Goal: Information Seeking & Learning: Learn about a topic

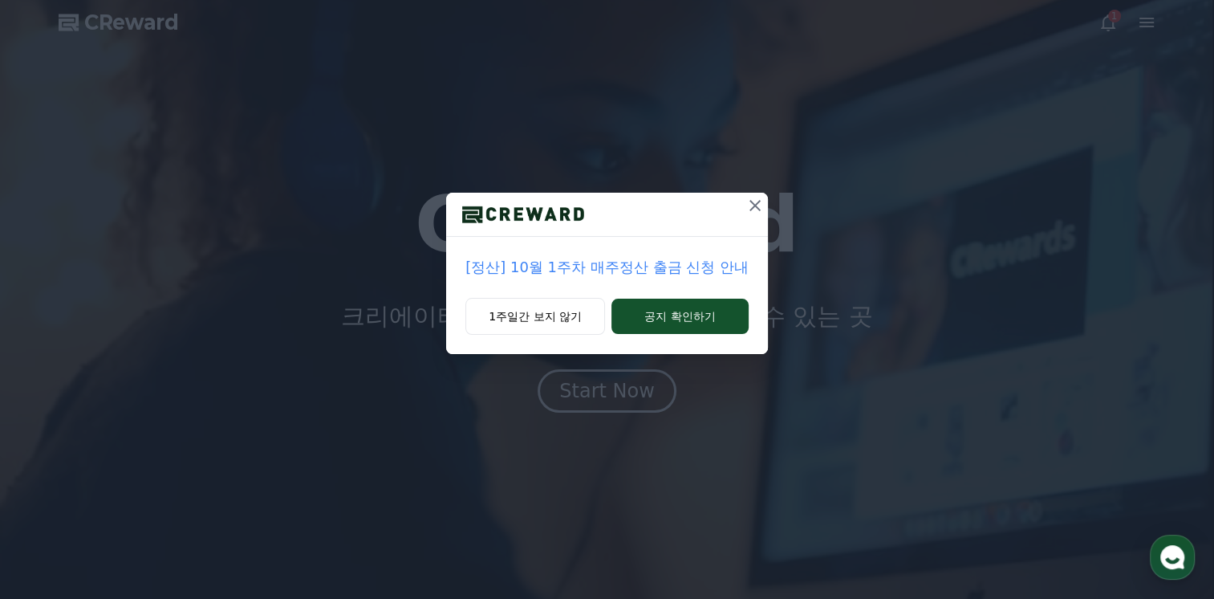
click at [759, 201] on icon at bounding box center [755, 205] width 19 height 19
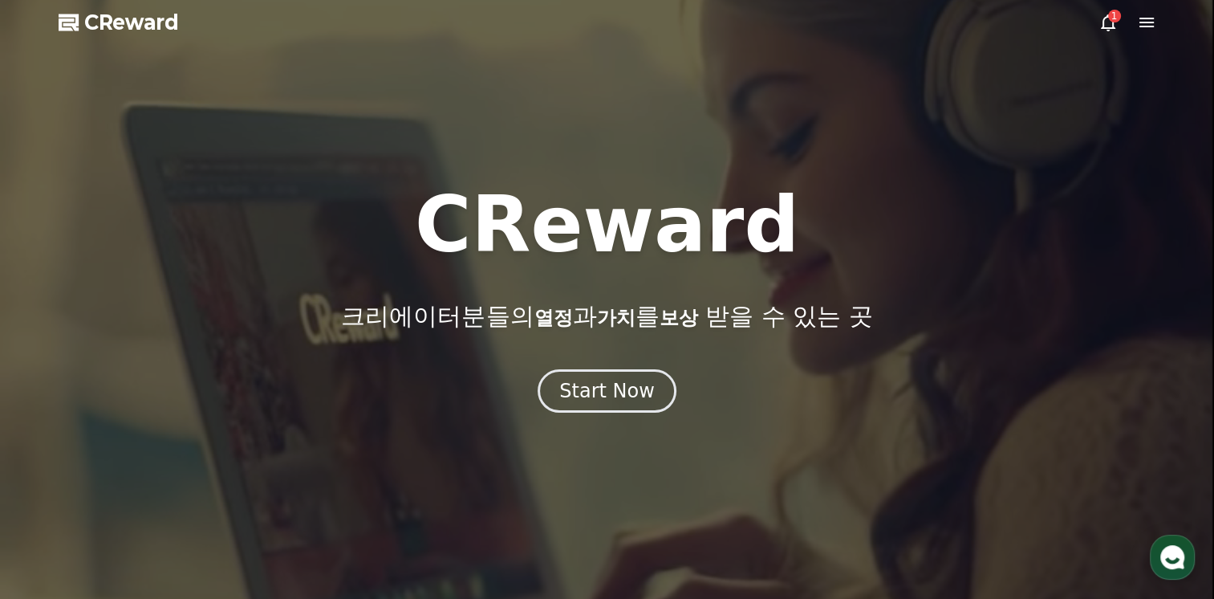
click at [1111, 19] on div "1" at bounding box center [1114, 16] width 13 height 13
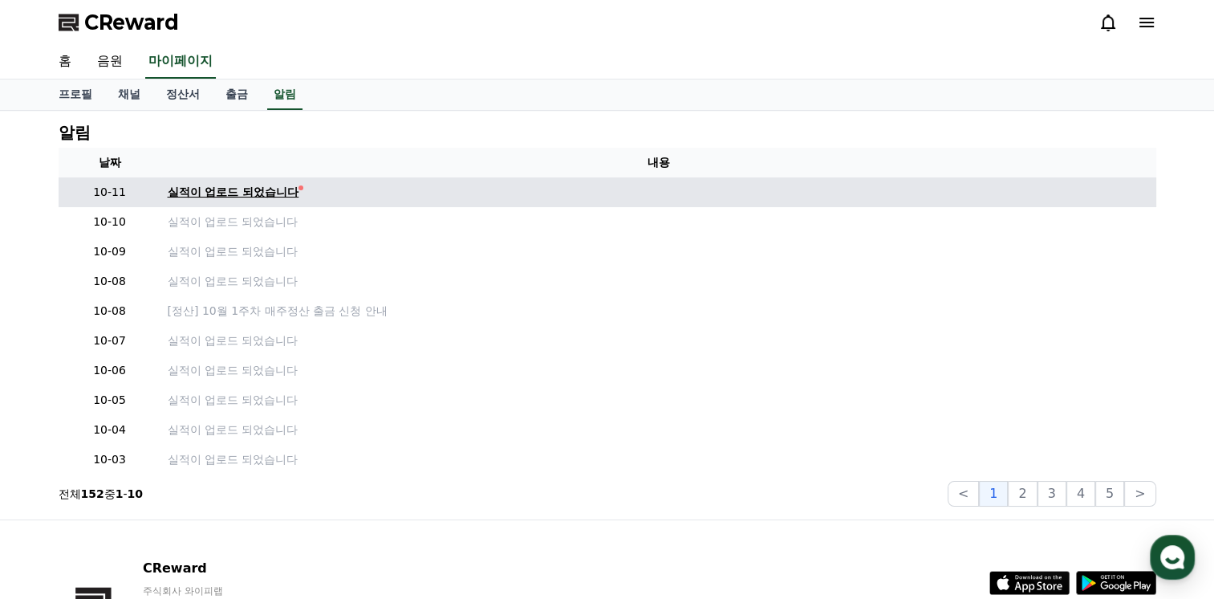
click at [230, 194] on div "실적이 업로드 되었습니다" at bounding box center [234, 192] width 132 height 17
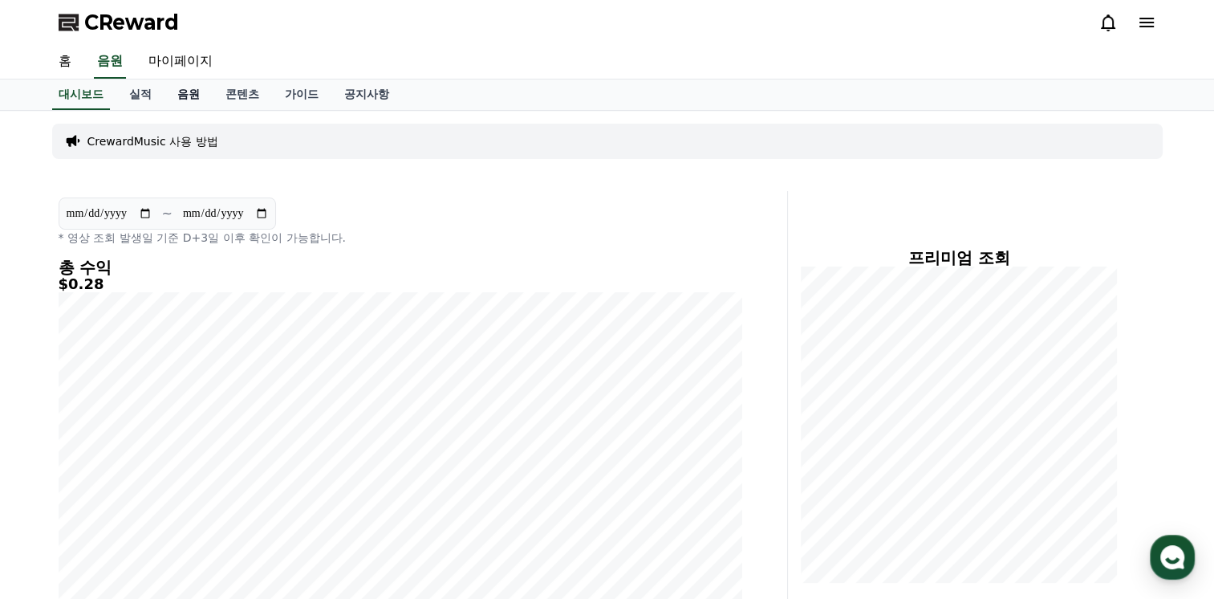
click at [201, 93] on link "음원" at bounding box center [189, 94] width 48 height 30
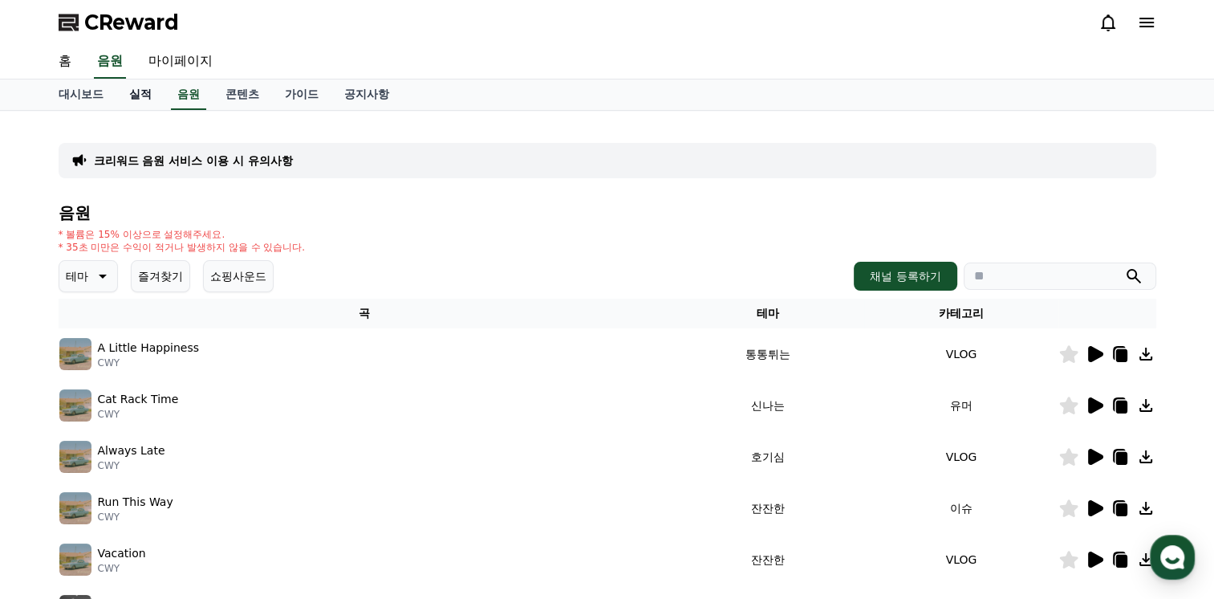
click at [143, 93] on link "실적" at bounding box center [140, 94] width 48 height 30
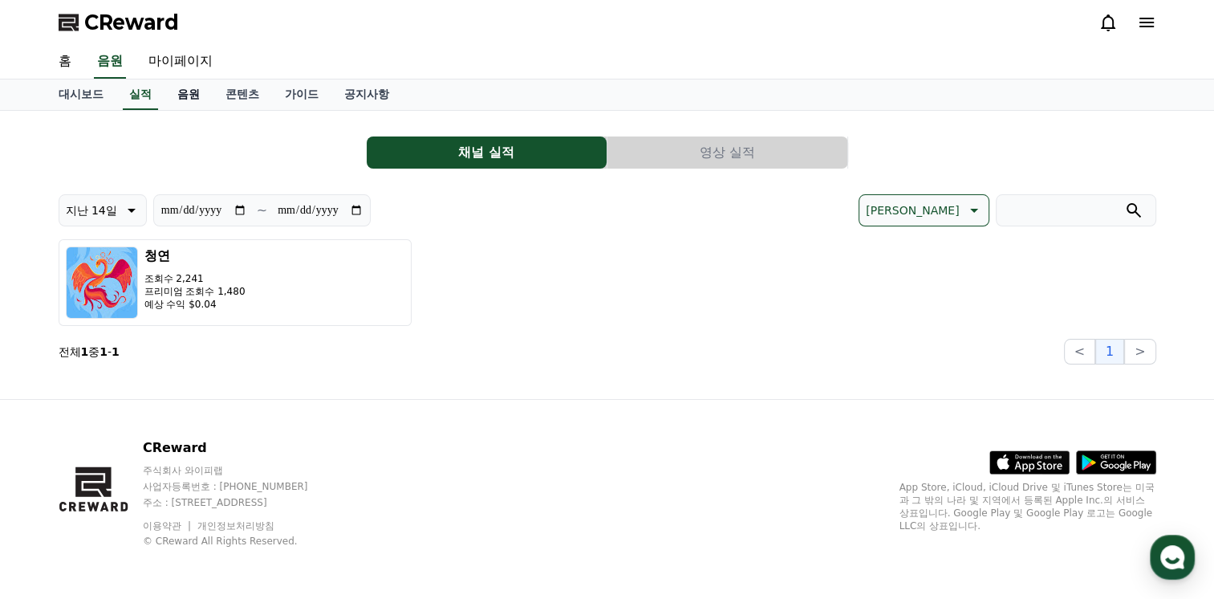
click at [195, 97] on link "음원" at bounding box center [189, 94] width 48 height 30
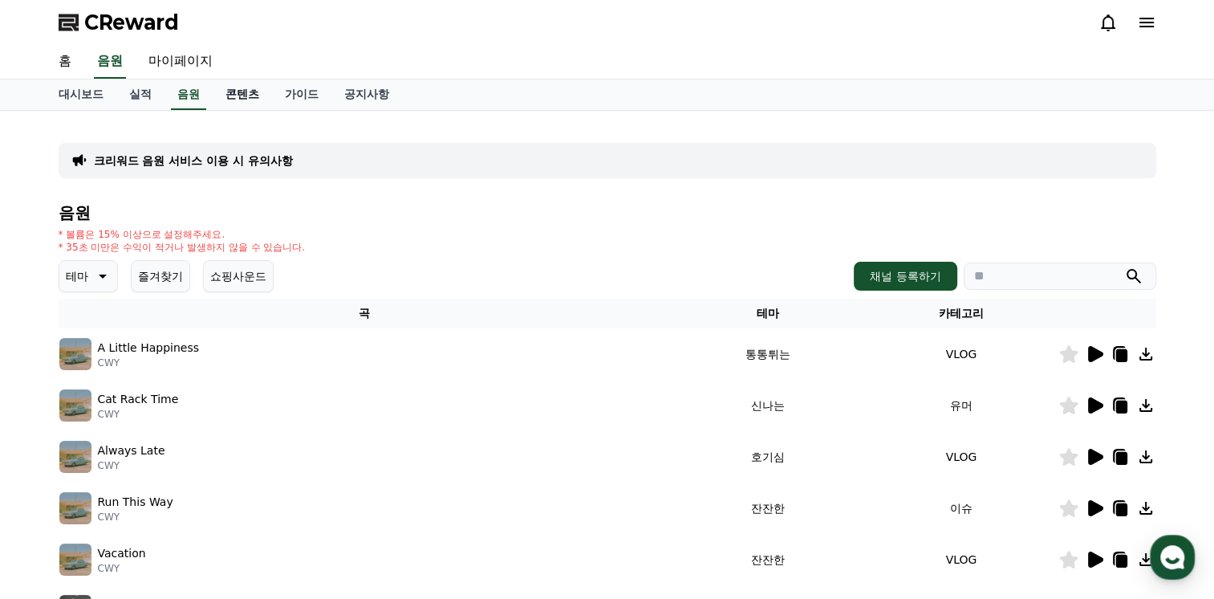
click at [241, 91] on link "콘텐츠" at bounding box center [242, 94] width 59 height 30
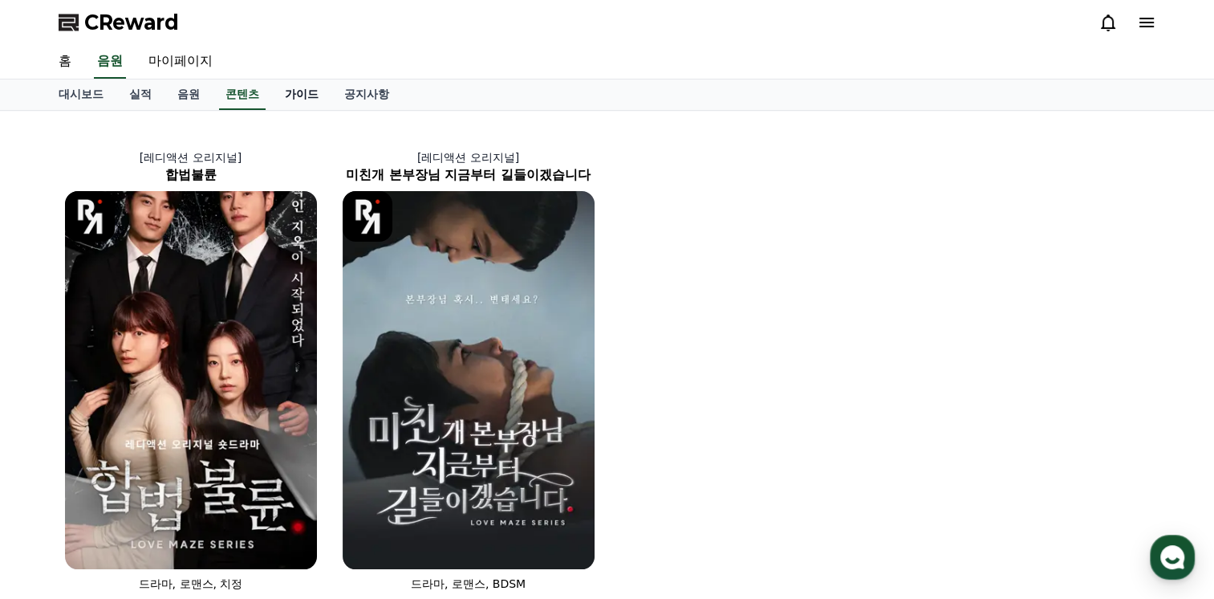
click at [299, 91] on link "가이드" at bounding box center [301, 94] width 59 height 30
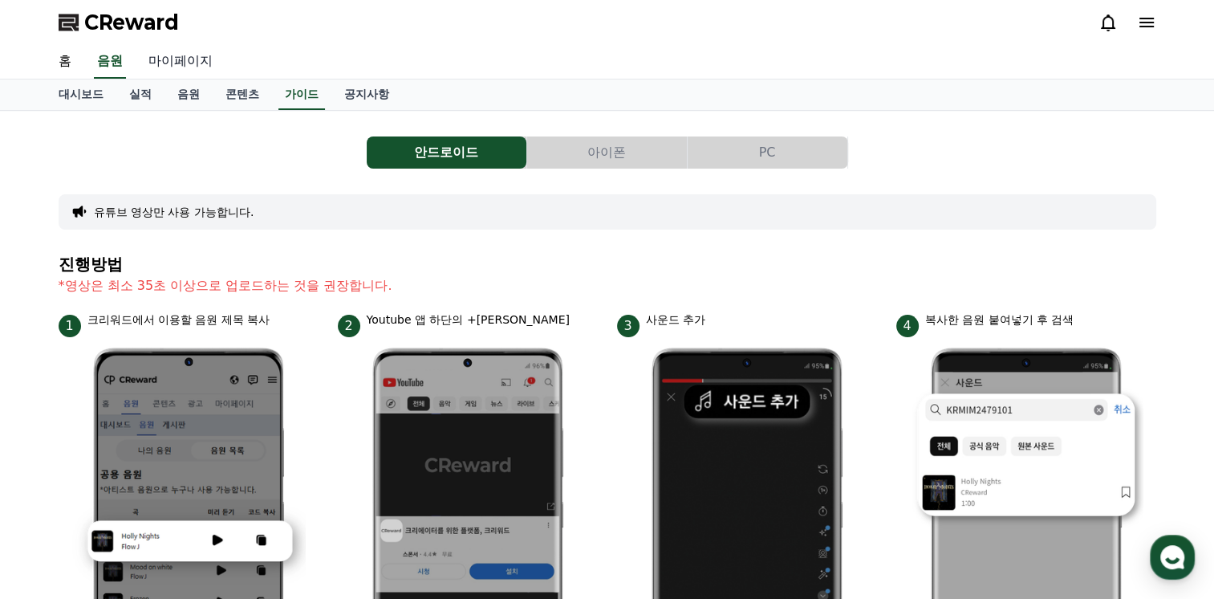
click at [177, 59] on link "마이페이지" at bounding box center [181, 62] width 90 height 34
select select "**********"
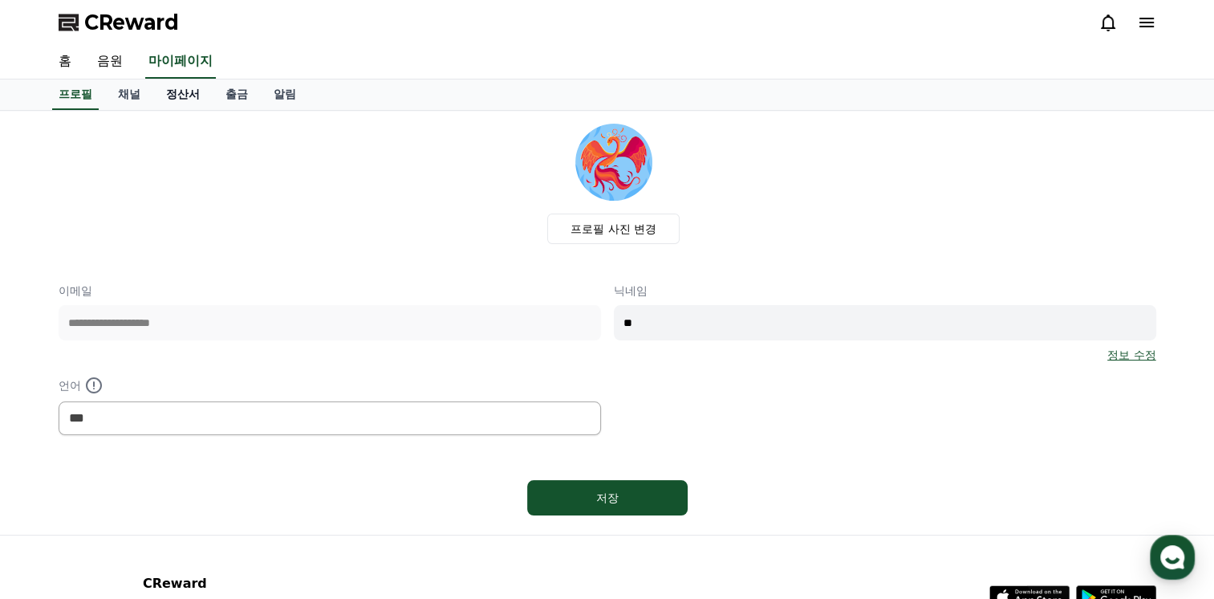
click at [186, 99] on link "정산서" at bounding box center [182, 94] width 59 height 30
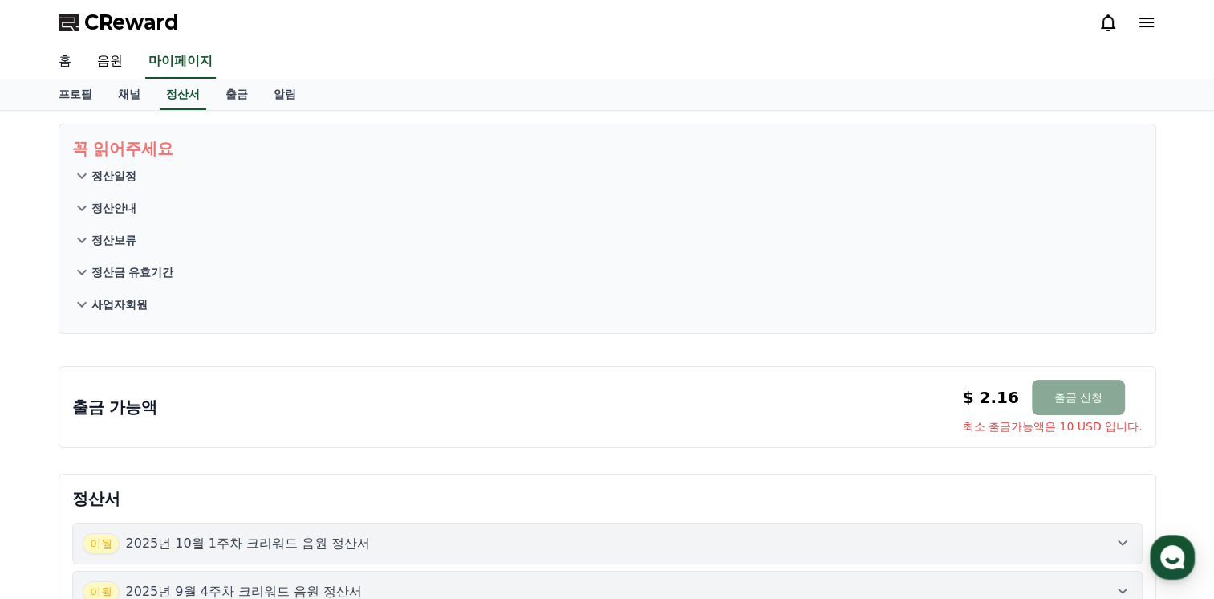
click at [60, 51] on link "홈" at bounding box center [65, 62] width 39 height 34
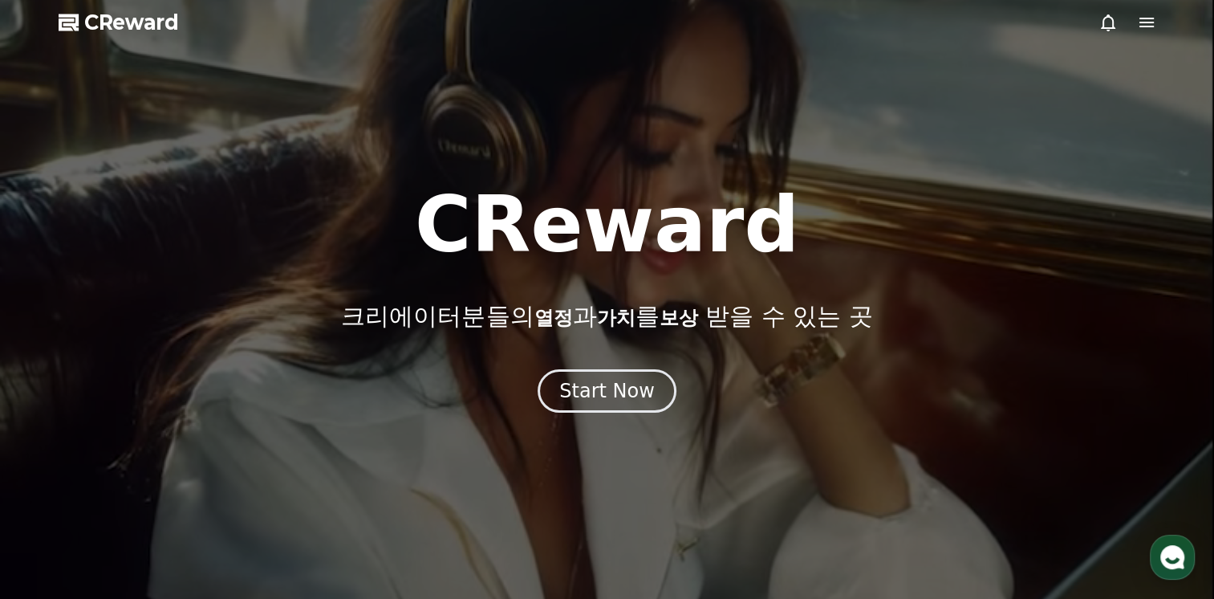
click at [1148, 27] on icon at bounding box center [1147, 23] width 14 height 10
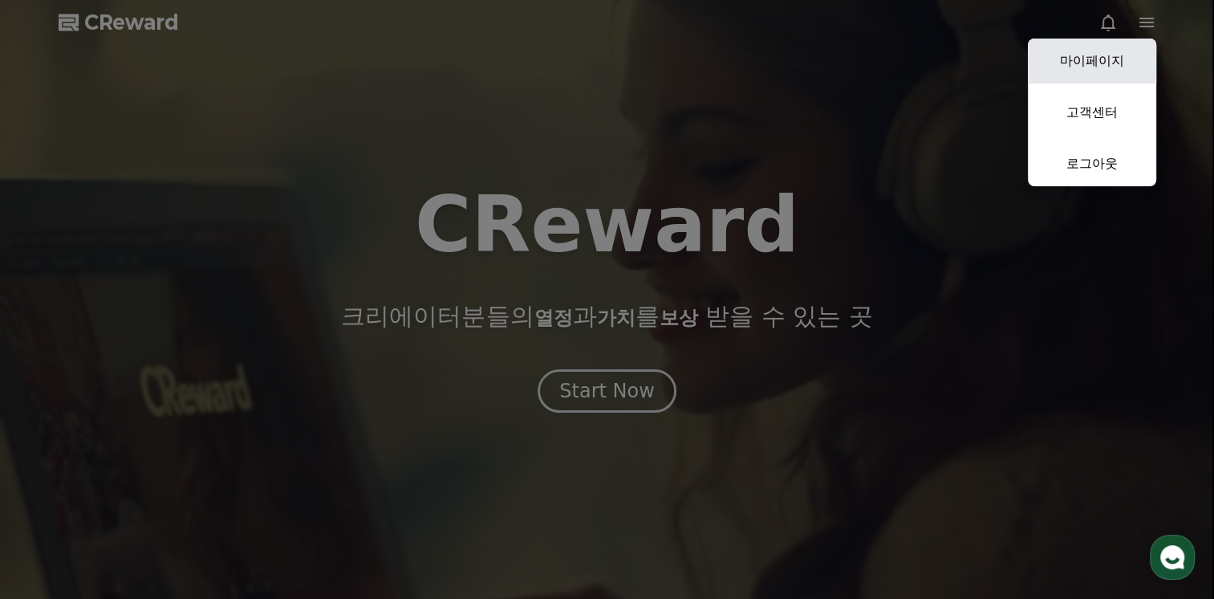
click at [1081, 59] on link "마이페이지" at bounding box center [1092, 61] width 128 height 45
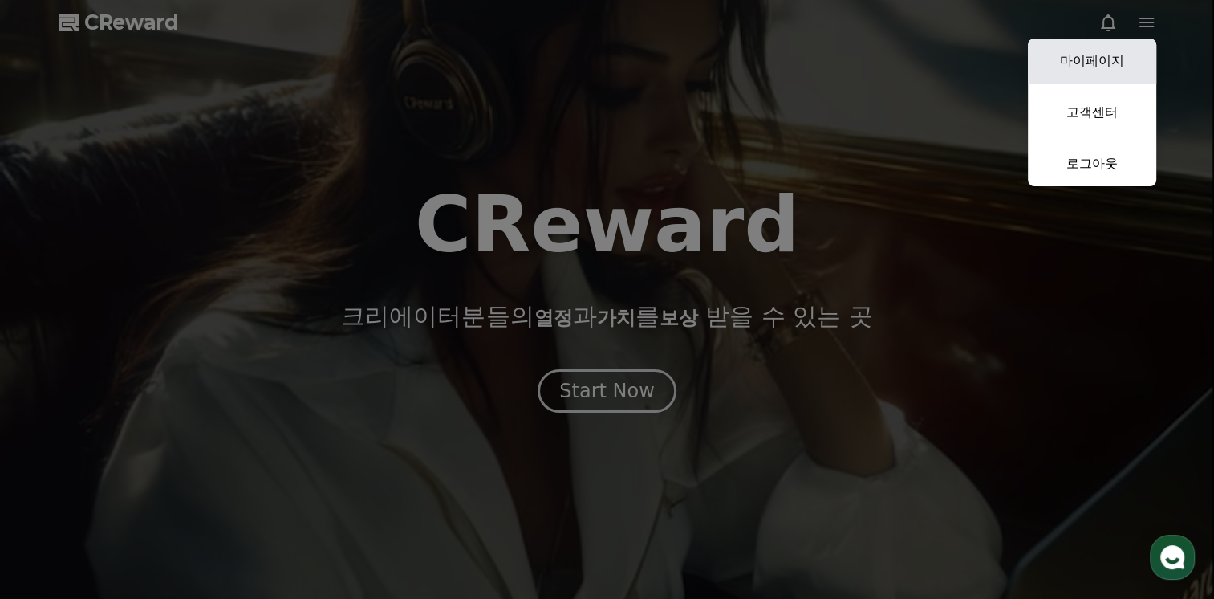
select select "**********"
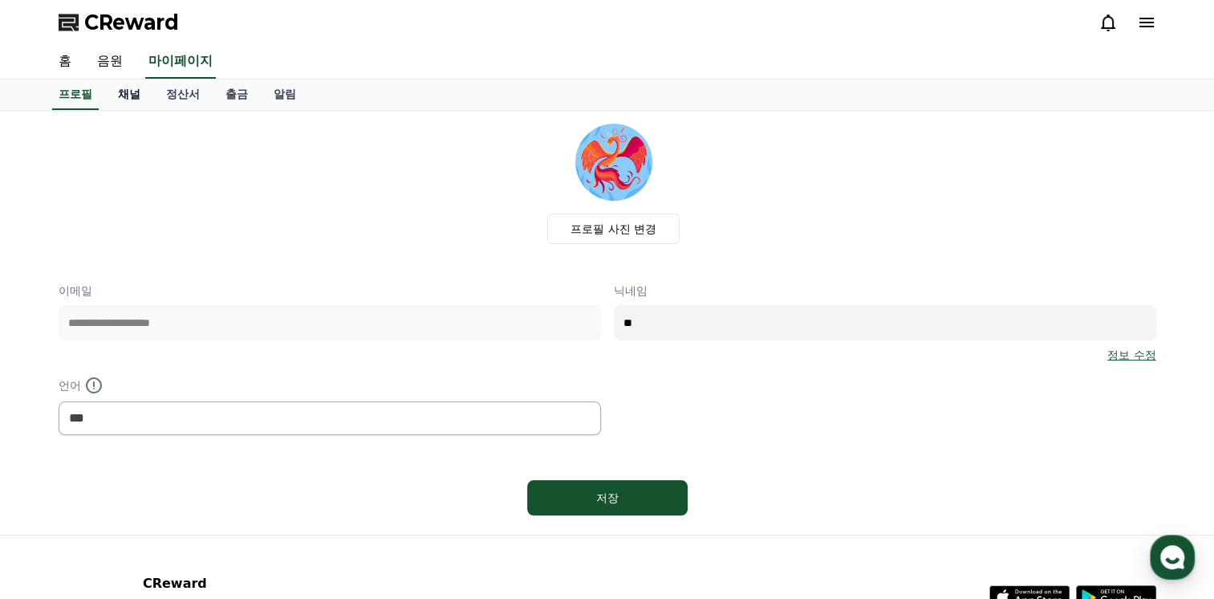
click at [117, 87] on link "채널" at bounding box center [129, 94] width 48 height 30
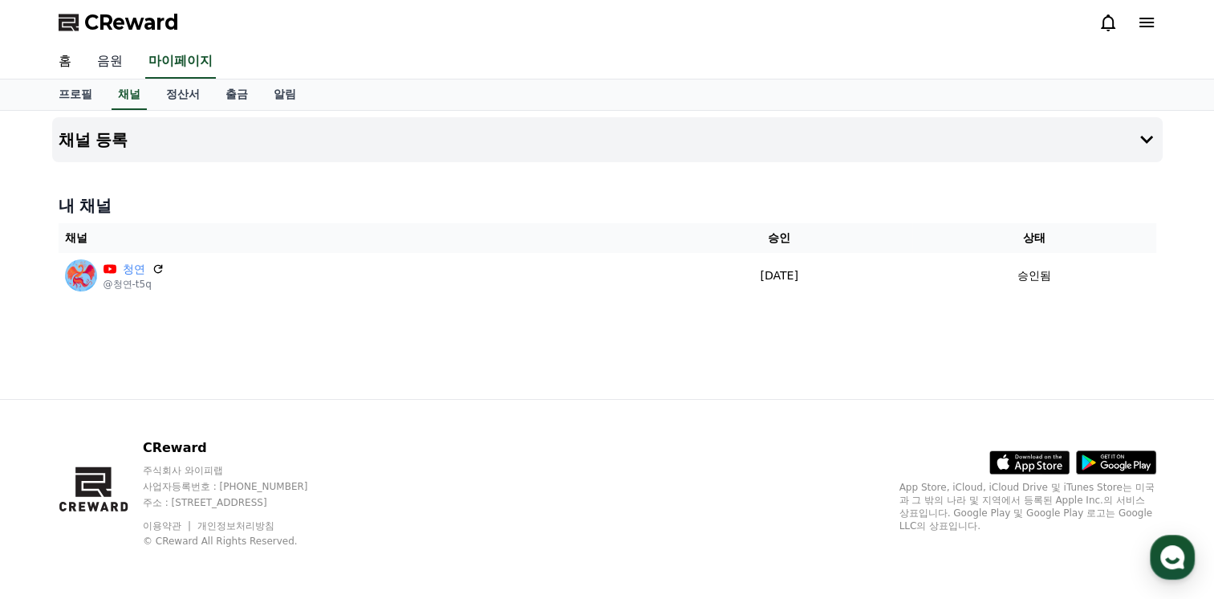
click at [107, 59] on link "음원" at bounding box center [109, 62] width 51 height 34
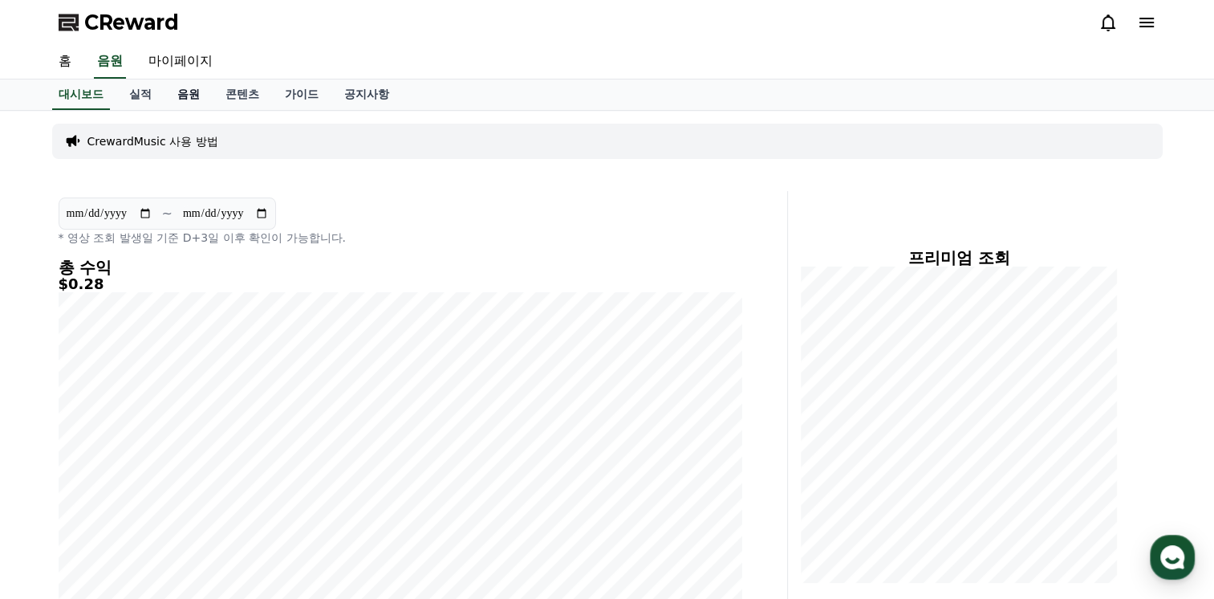
click at [184, 87] on link "음원" at bounding box center [189, 94] width 48 height 30
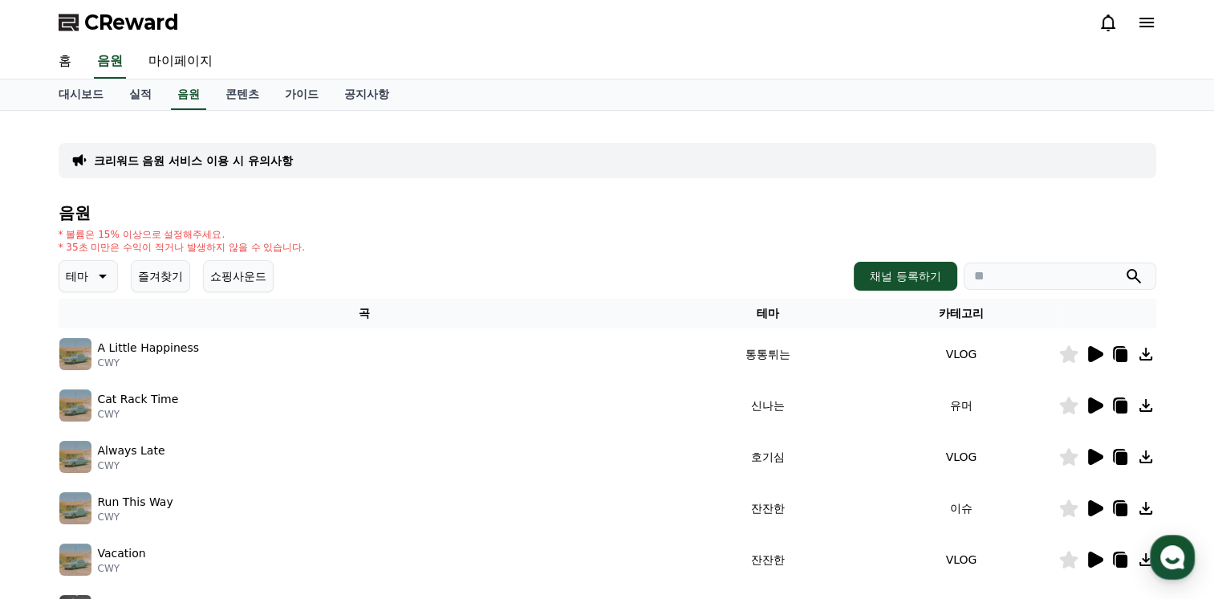
click at [99, 272] on icon at bounding box center [100, 275] width 19 height 19
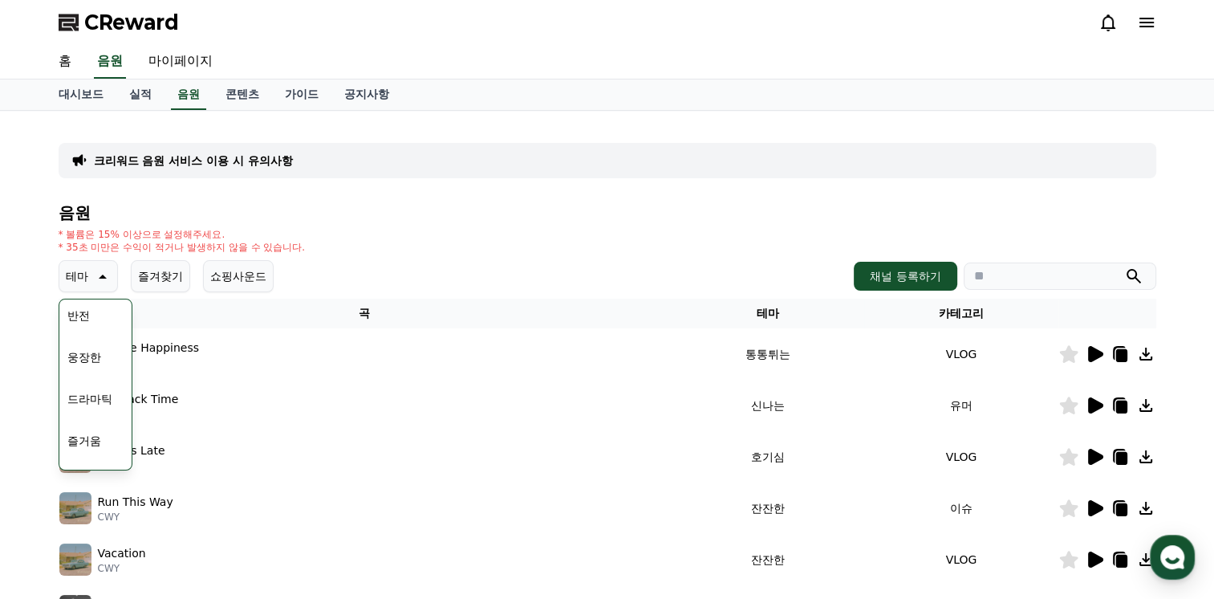
scroll to position [321, 0]
click at [96, 372] on button "드라마틱" at bounding box center [90, 373] width 58 height 35
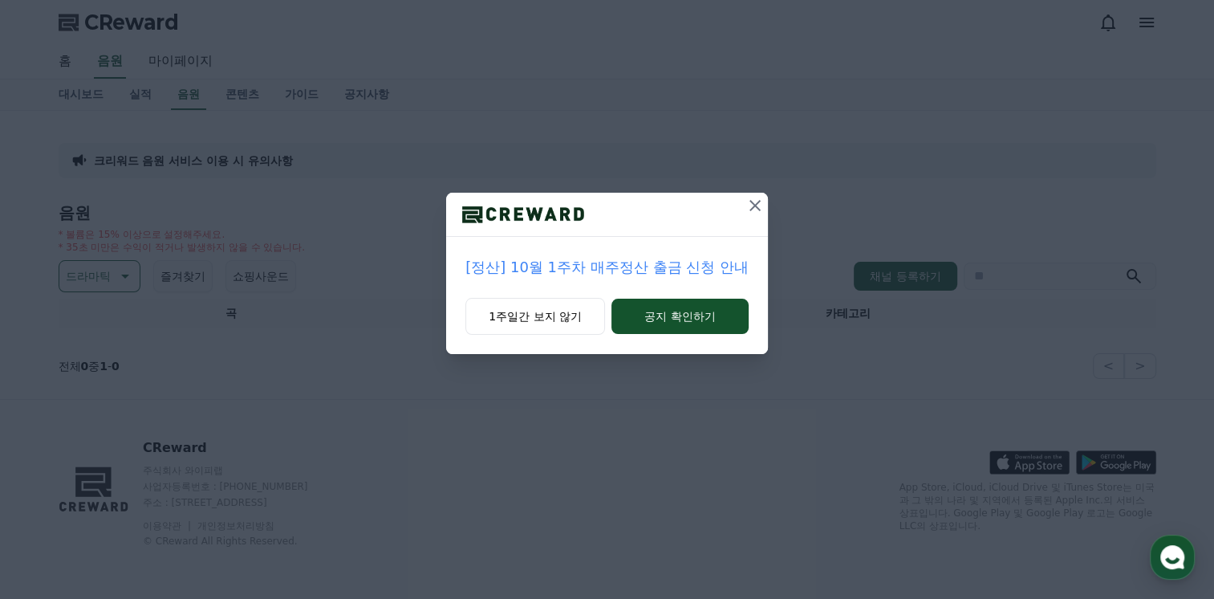
click at [756, 204] on icon at bounding box center [755, 205] width 11 height 11
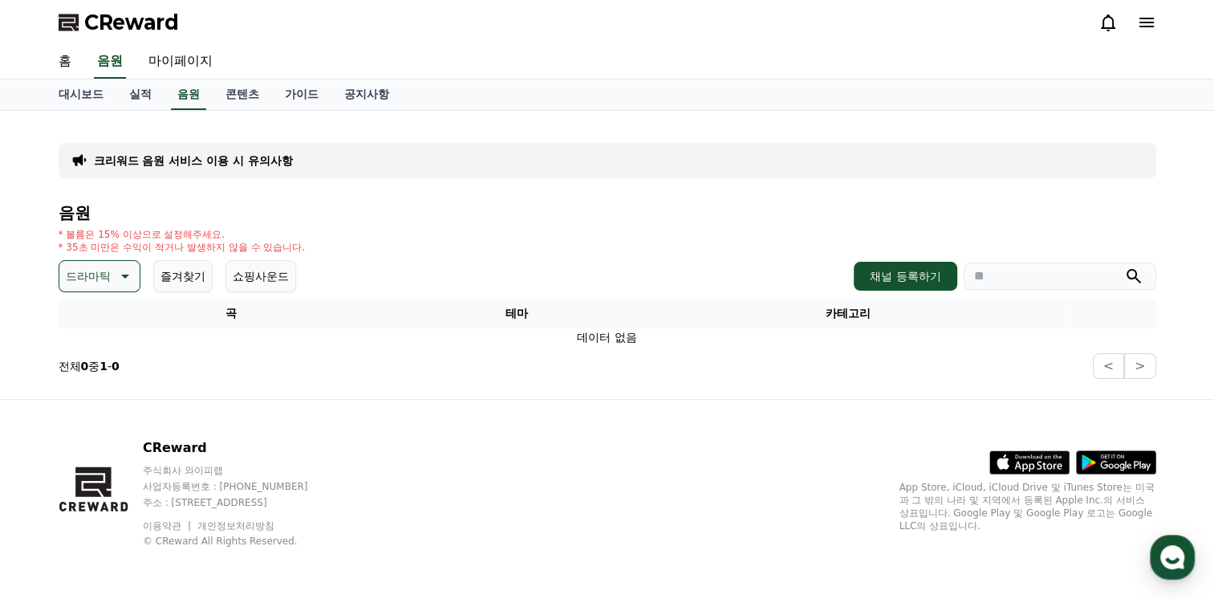
click at [131, 274] on icon at bounding box center [123, 275] width 19 height 19
click at [77, 340] on button "슬픈" at bounding box center [78, 340] width 35 height 35
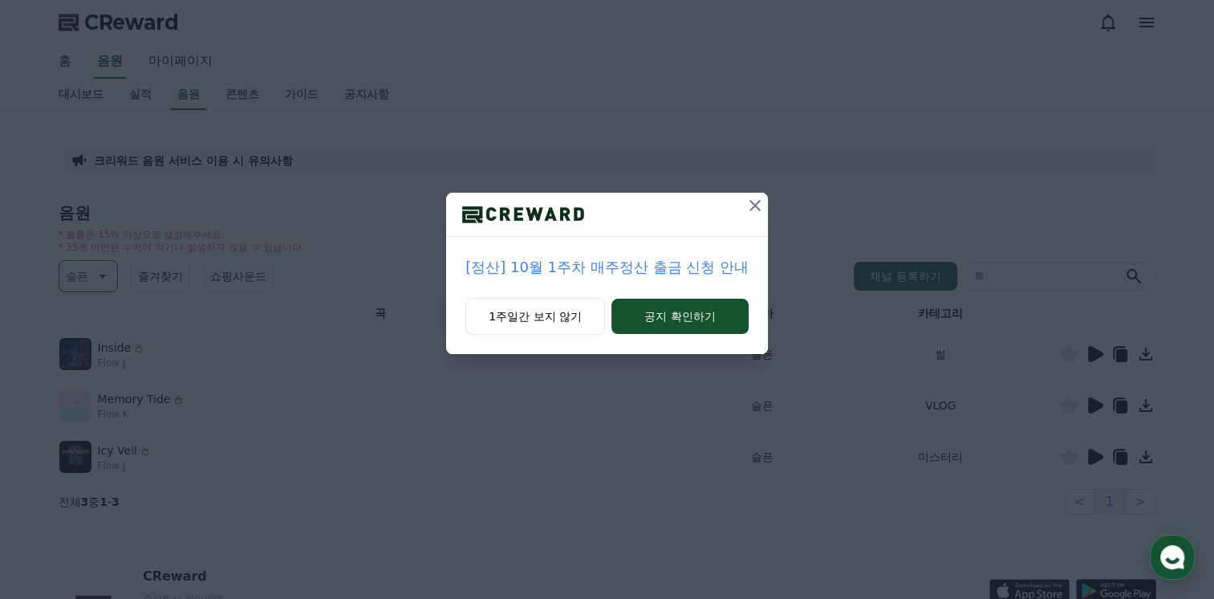
click at [758, 205] on icon at bounding box center [755, 205] width 19 height 19
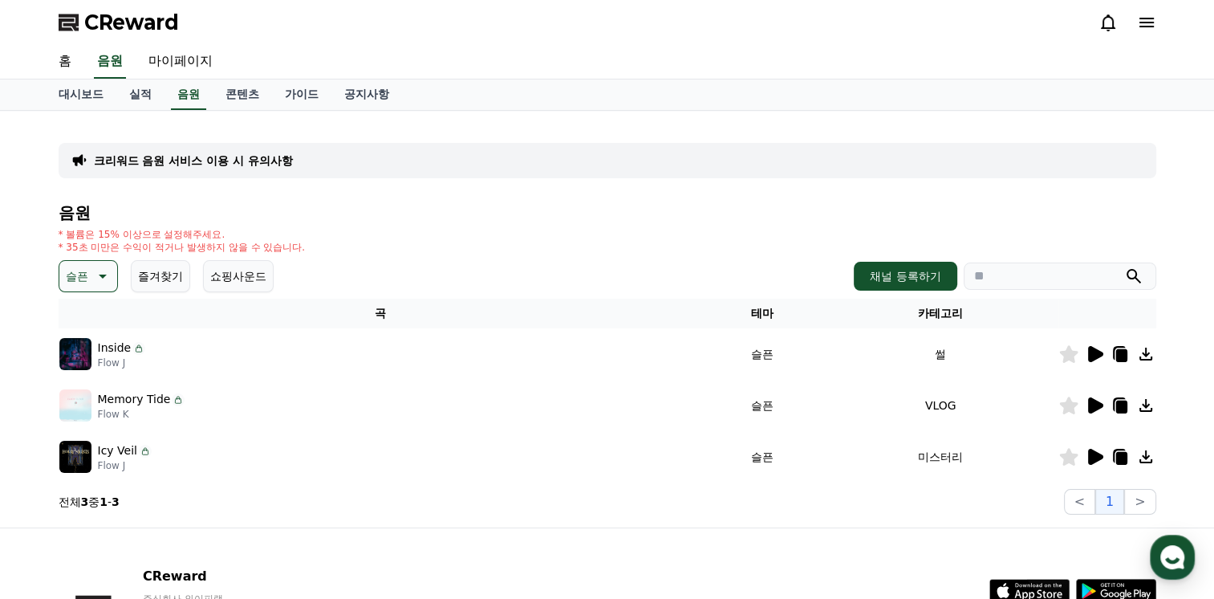
click at [1092, 351] on icon at bounding box center [1095, 354] width 15 height 16
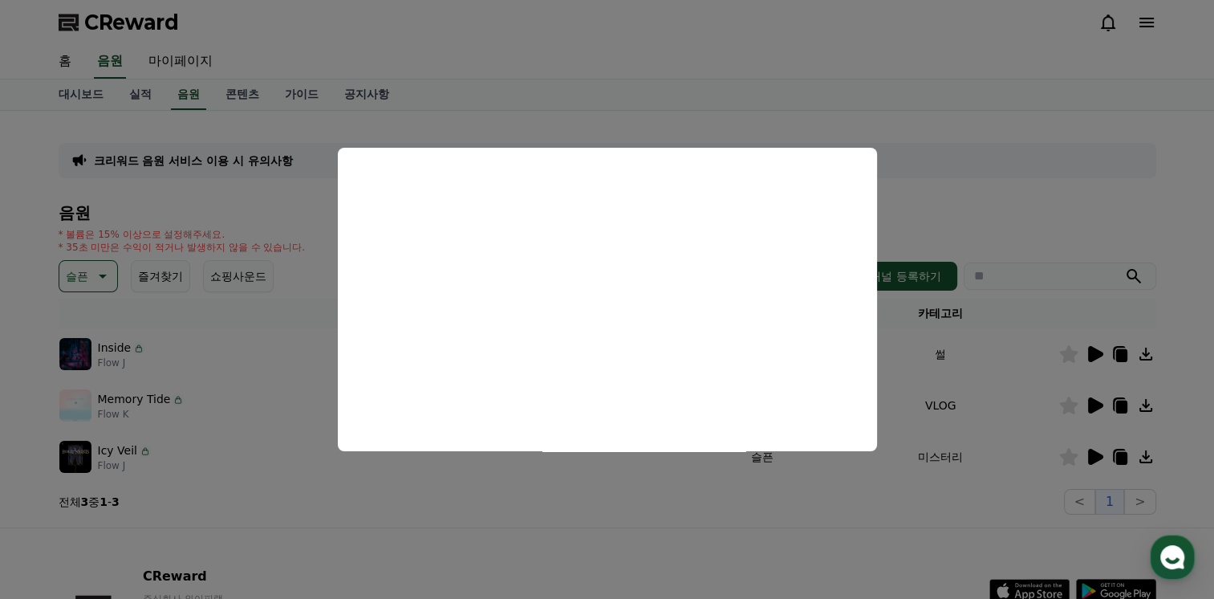
click at [797, 116] on button "close modal" at bounding box center [607, 299] width 1214 height 599
